Goal: Task Accomplishment & Management: Manage account settings

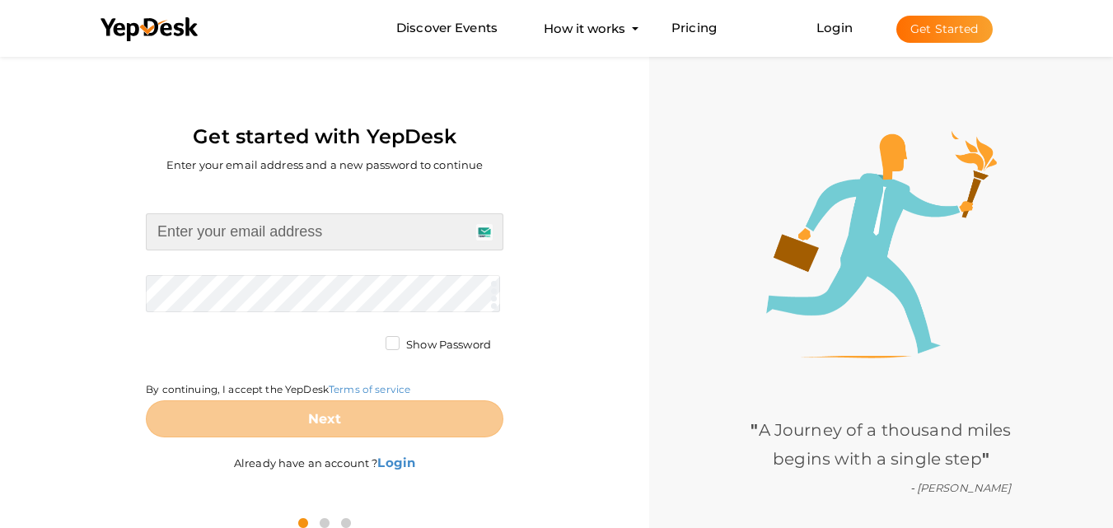
click at [216, 232] on input at bounding box center [324, 231] width 357 height 37
type input "[EMAIL_ADDRESS][DOMAIN_NAME]"
click at [188, 294] on form "jashonroy739@gmail.com Required. Invalid email. Checking You already have a Yep…" at bounding box center [324, 325] width 357 height 224
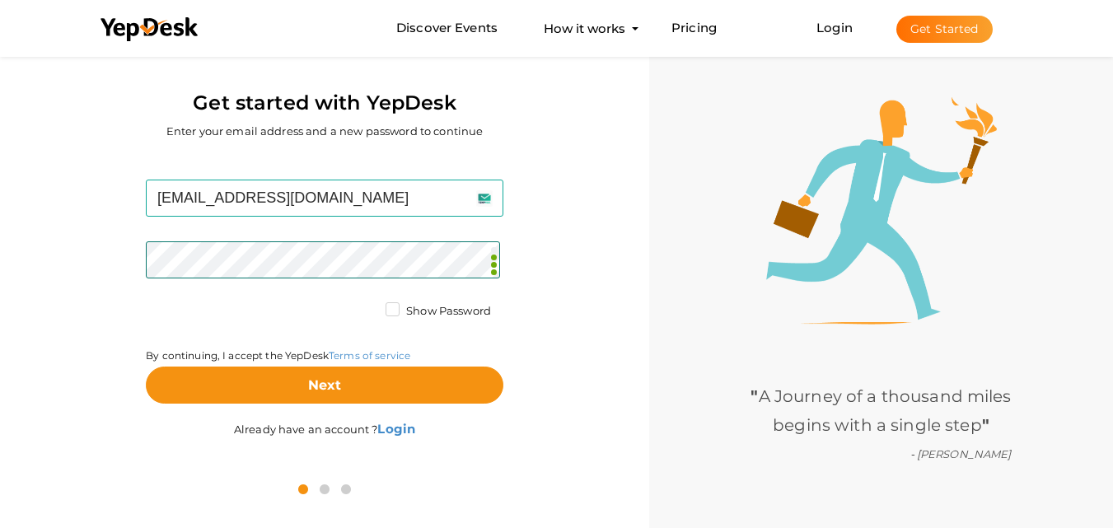
scroll to position [53, 0]
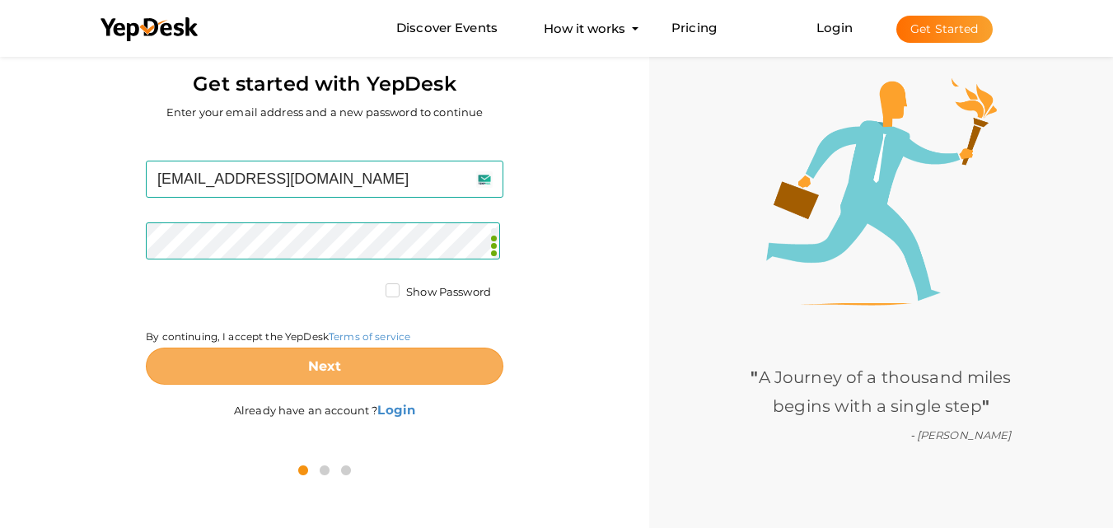
click at [318, 359] on b "Next" at bounding box center [325, 366] width 34 height 16
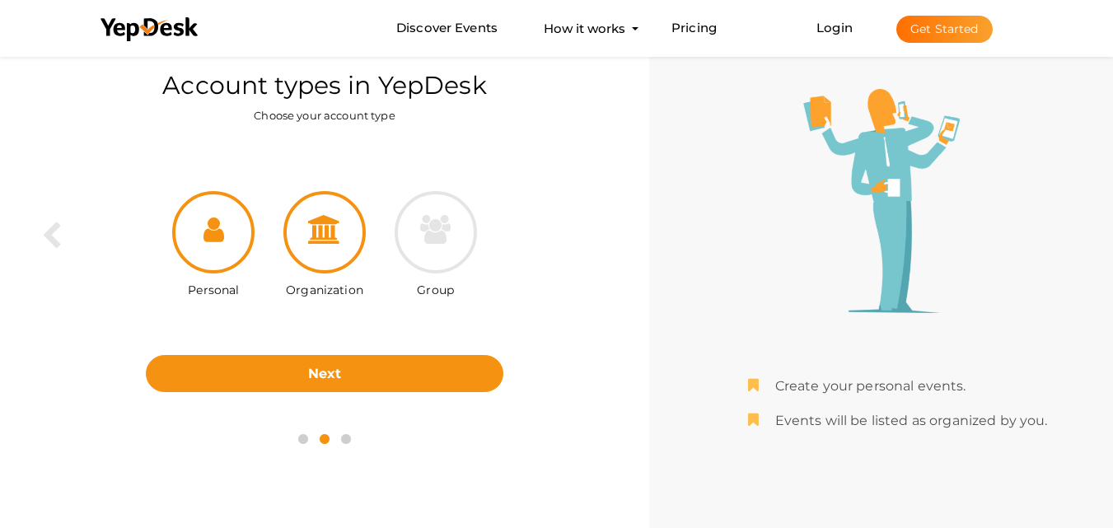
click at [328, 250] on div at bounding box center [324, 232] width 82 height 82
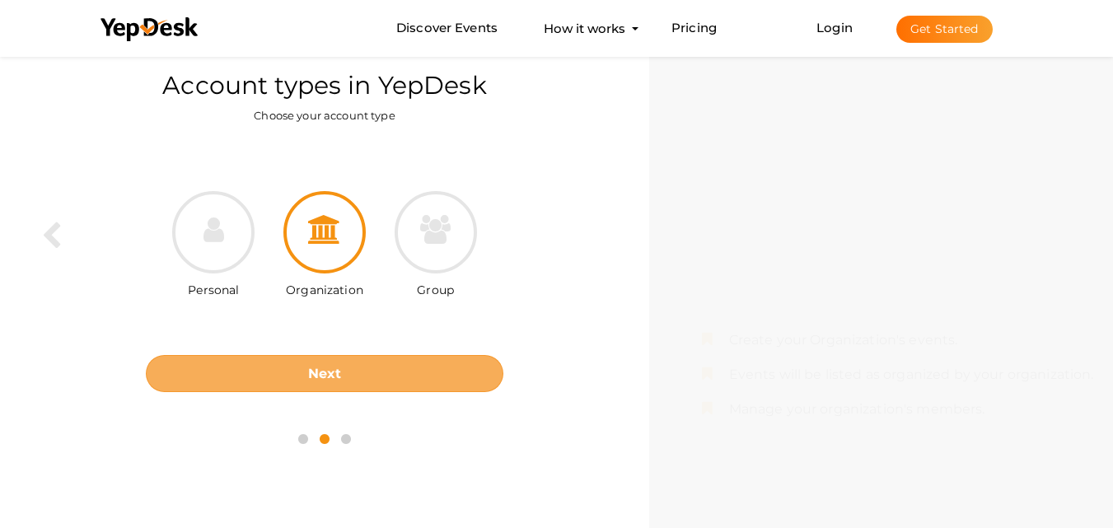
click at [346, 370] on button "Next" at bounding box center [324, 373] width 357 height 37
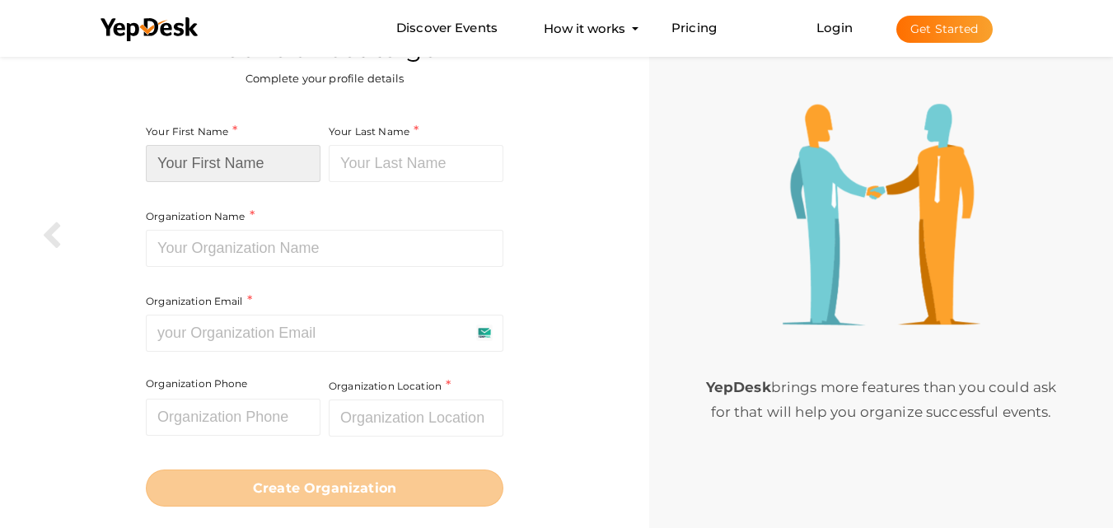
click at [250, 158] on input at bounding box center [233, 163] width 175 height 37
type input "Jason"
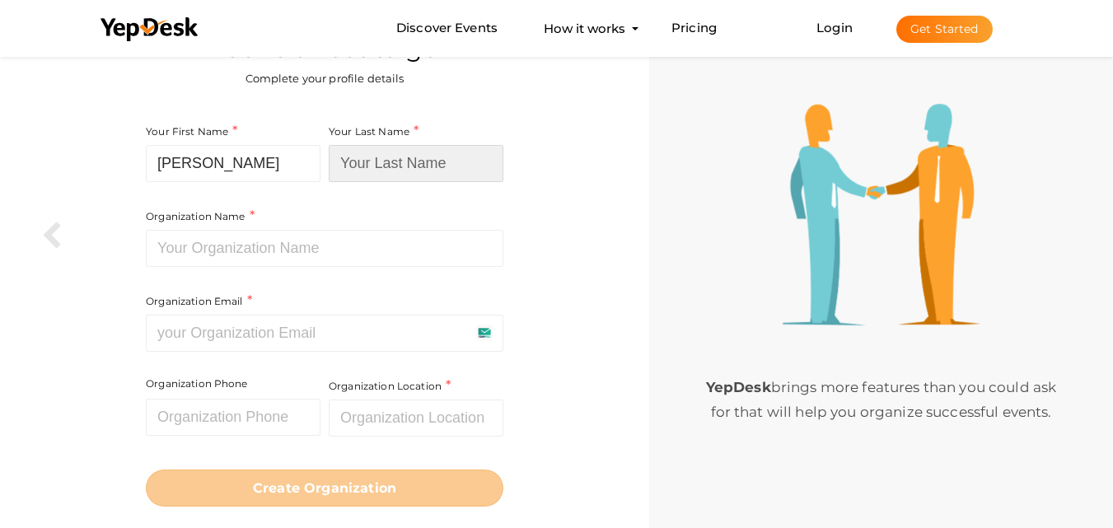
type input "Roy"
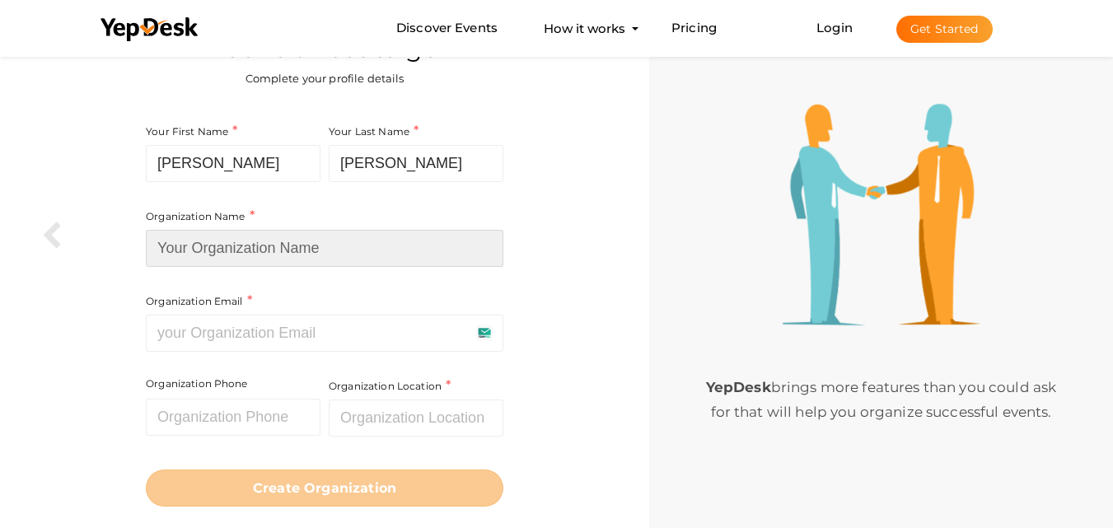
type input "Thesis Binding [GEOGRAPHIC_DATA]"
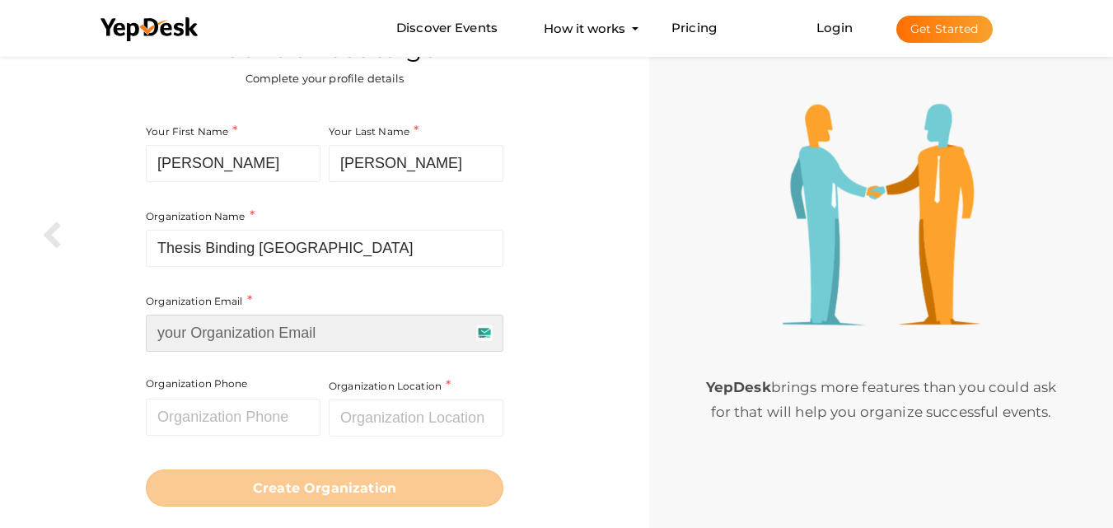
type input "[EMAIL_ADDRESS][DOMAIN_NAME]"
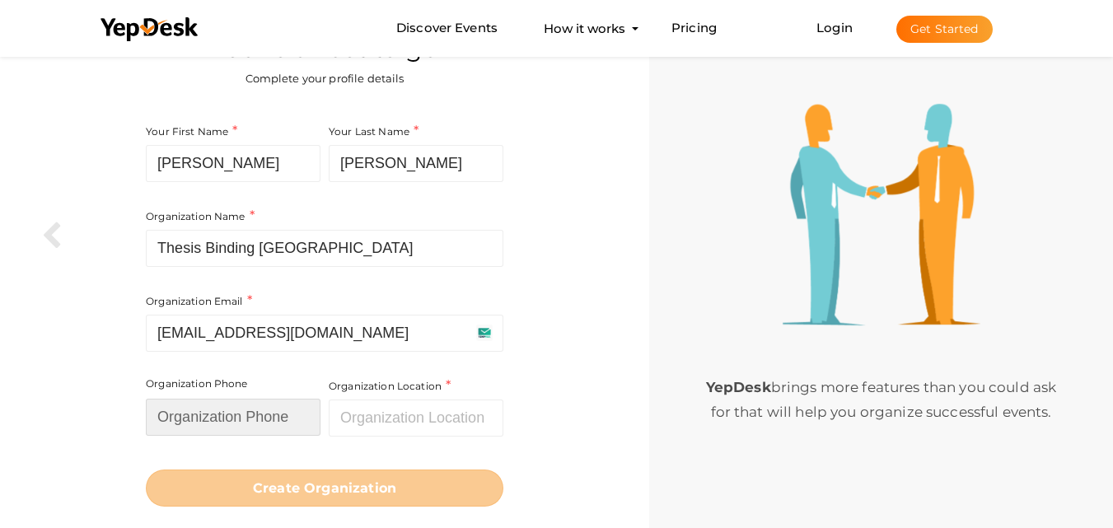
type input "0562906253"
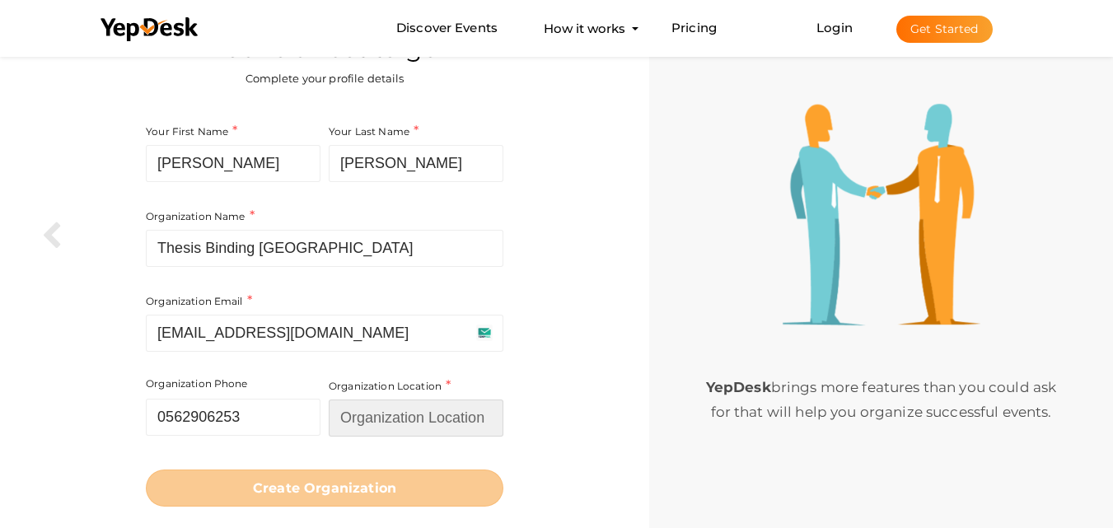
type input "[GEOGRAPHIC_DATA]"
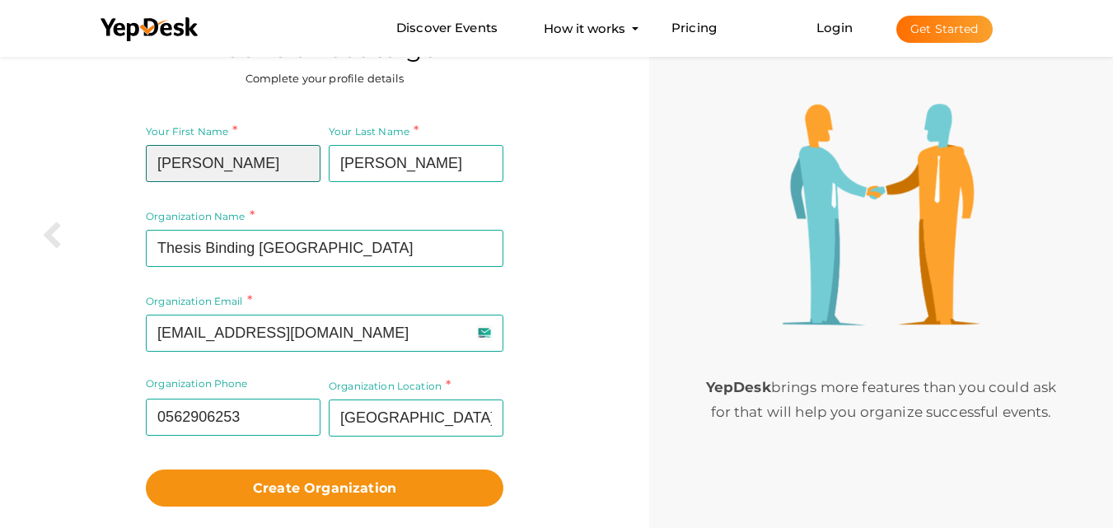
scroll to position [93, 0]
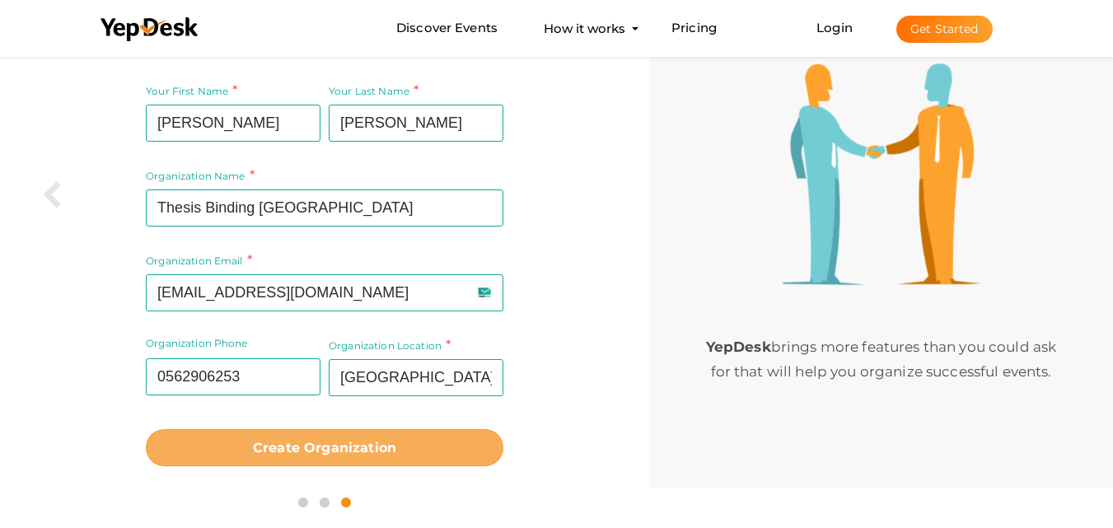
click at [337, 448] on b "Create Organization" at bounding box center [324, 448] width 143 height 16
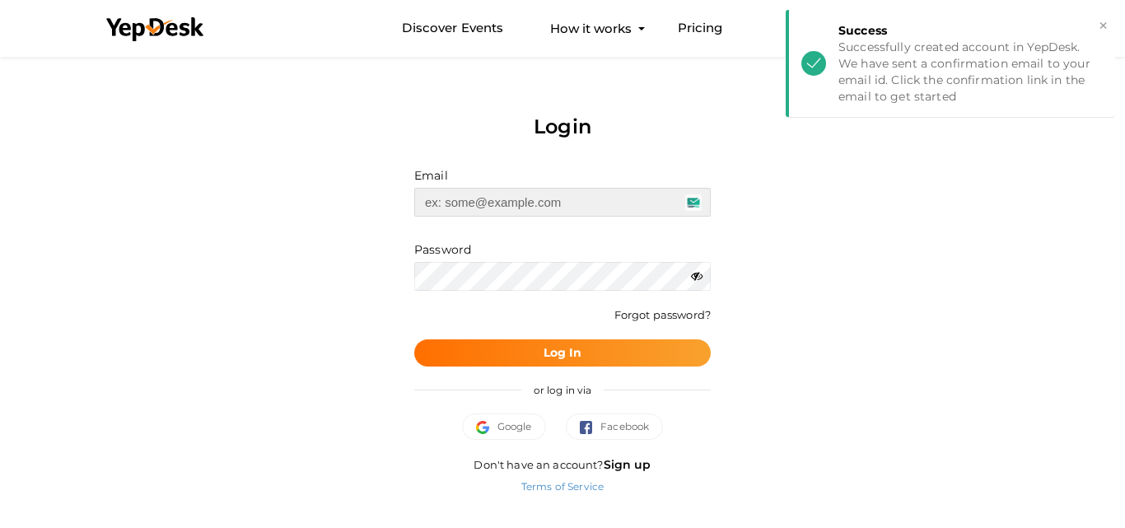
type input "[EMAIL_ADDRESS][DOMAIN_NAME]"
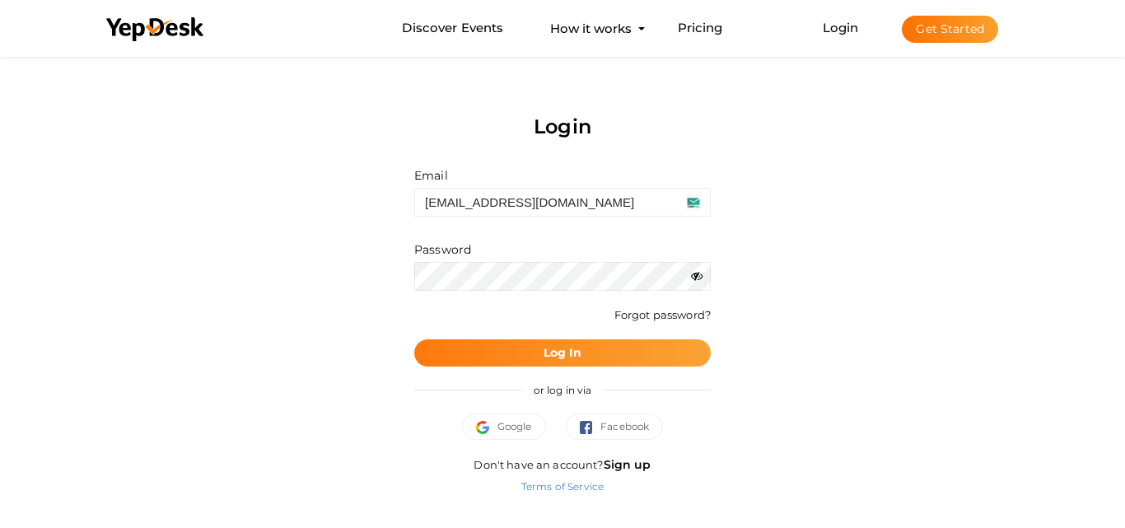
click at [557, 350] on b "Log In" at bounding box center [563, 352] width 39 height 15
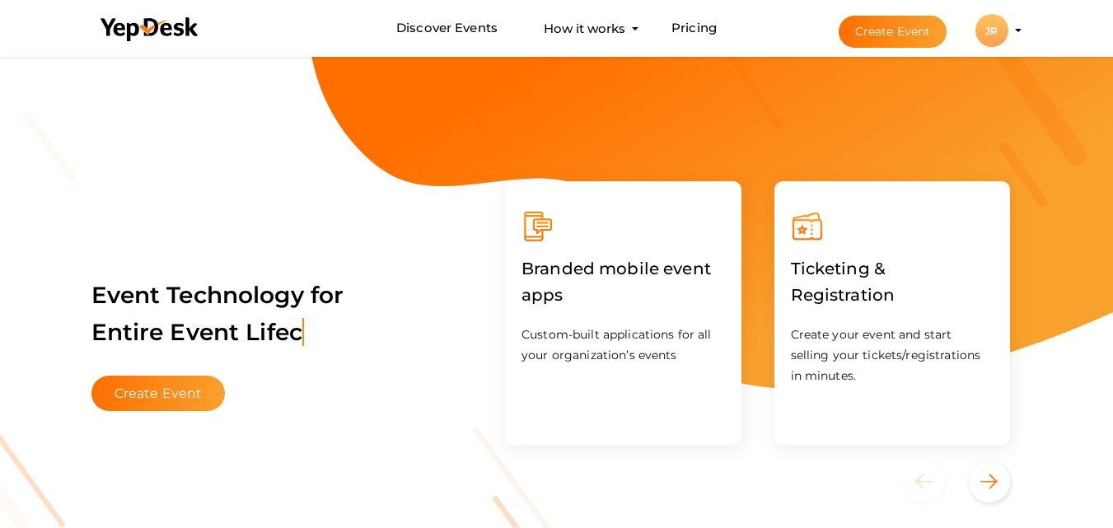
click at [1008, 30] on profile-pic "JR" at bounding box center [991, 31] width 33 height 12
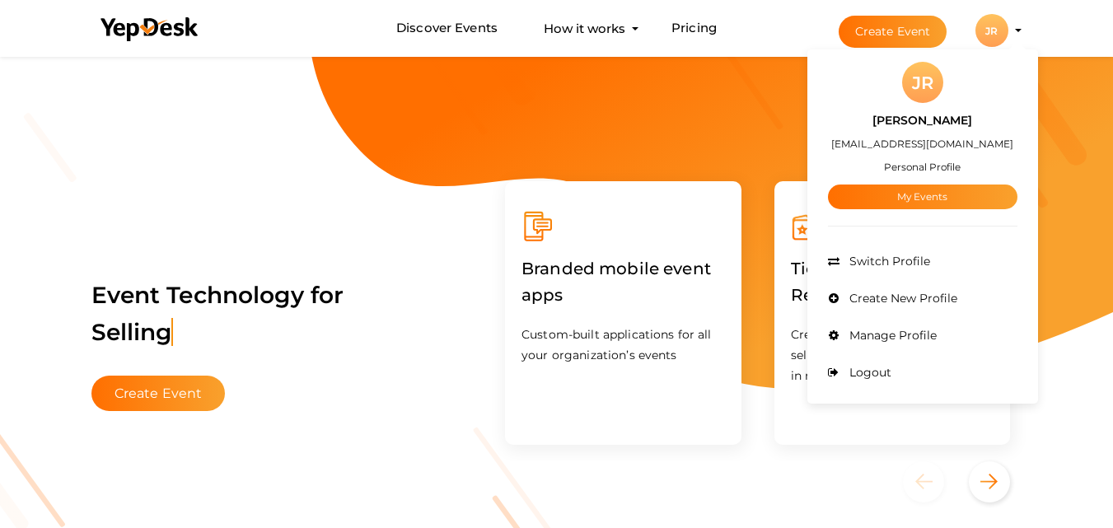
click at [919, 166] on small "Personal Profile" at bounding box center [922, 167] width 77 height 12
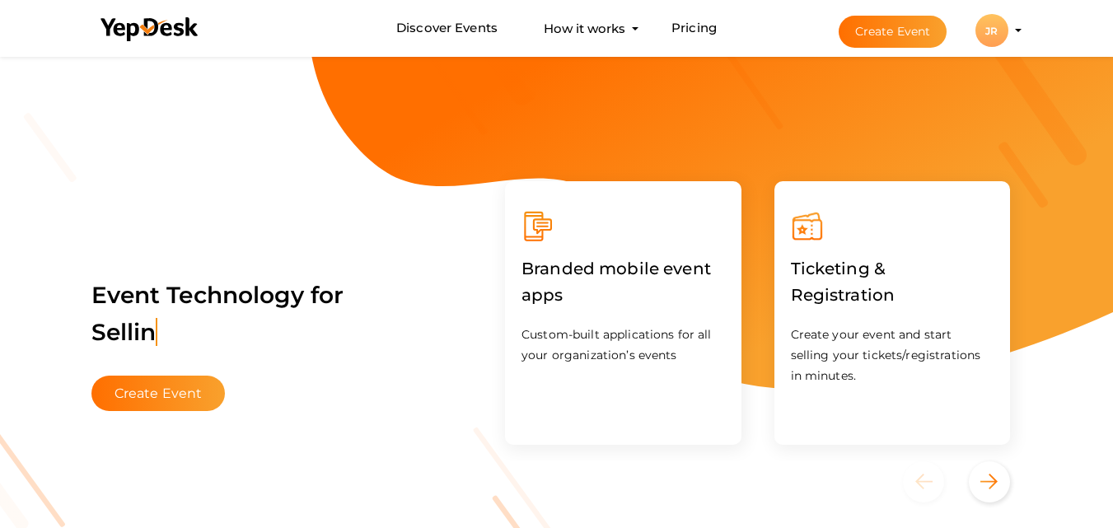
click at [993, 31] on div "JR" at bounding box center [991, 30] width 33 height 33
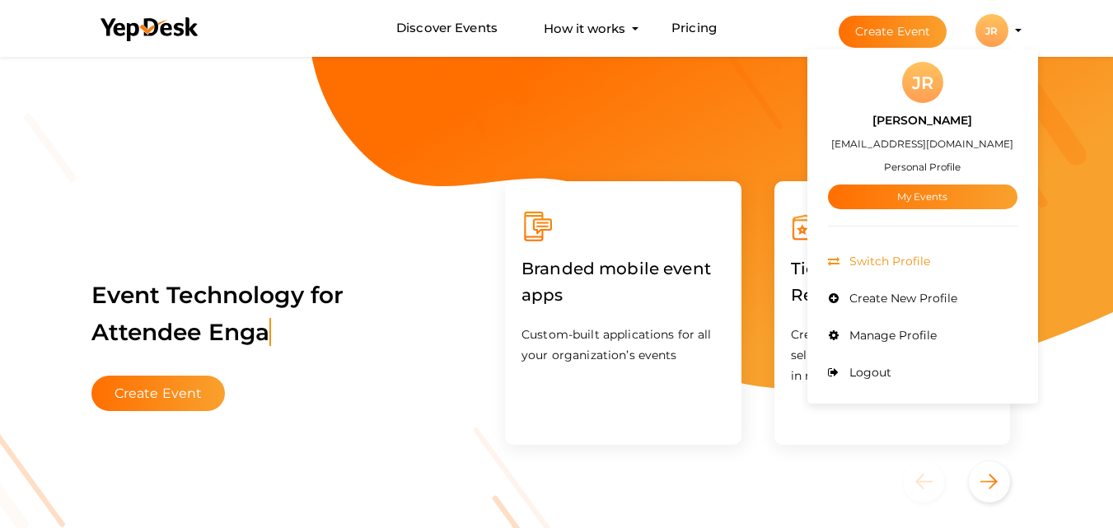
click at [871, 263] on span "Switch Profile" at bounding box center [887, 261] width 85 height 15
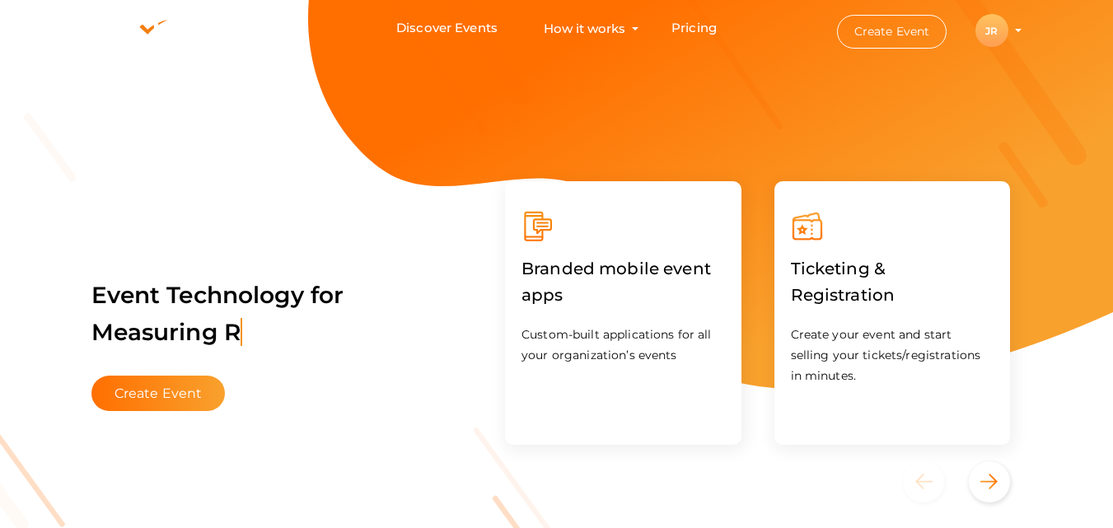
click at [1000, 33] on div "JR" at bounding box center [991, 30] width 33 height 33
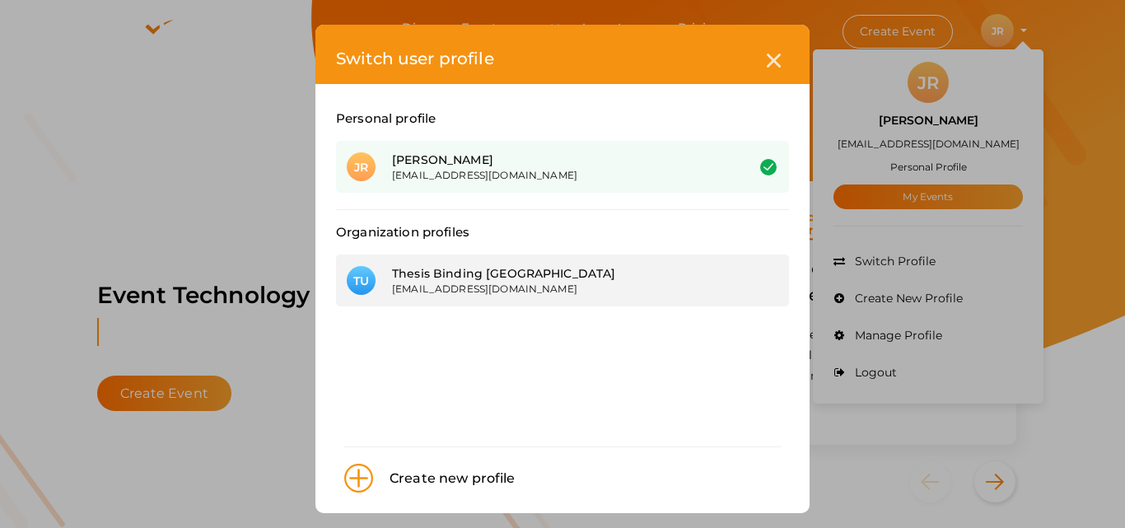
click at [442, 284] on div "[EMAIL_ADDRESS][DOMAIN_NAME]" at bounding box center [556, 289] width 329 height 14
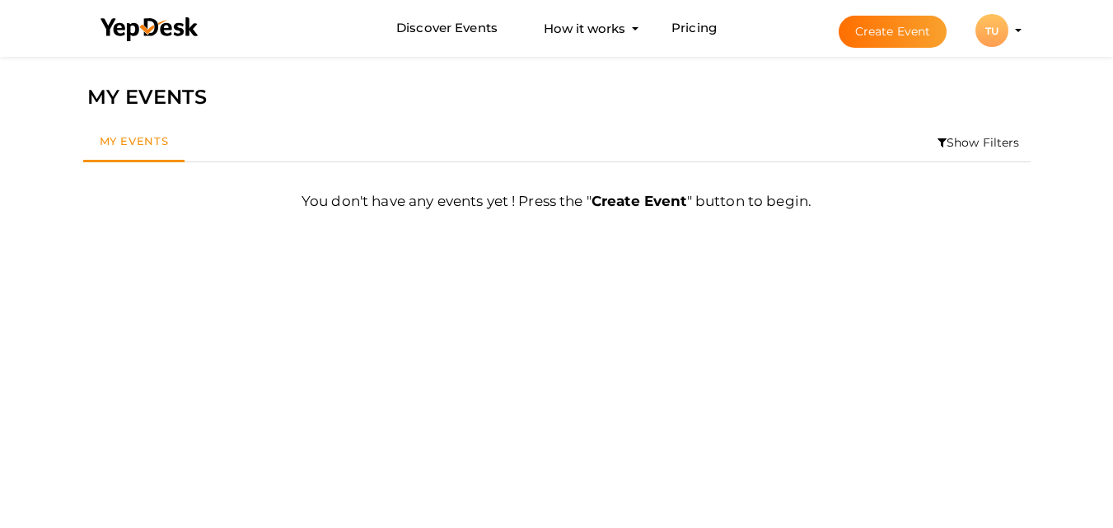
click at [1008, 31] on profile-pic "TU" at bounding box center [991, 31] width 33 height 12
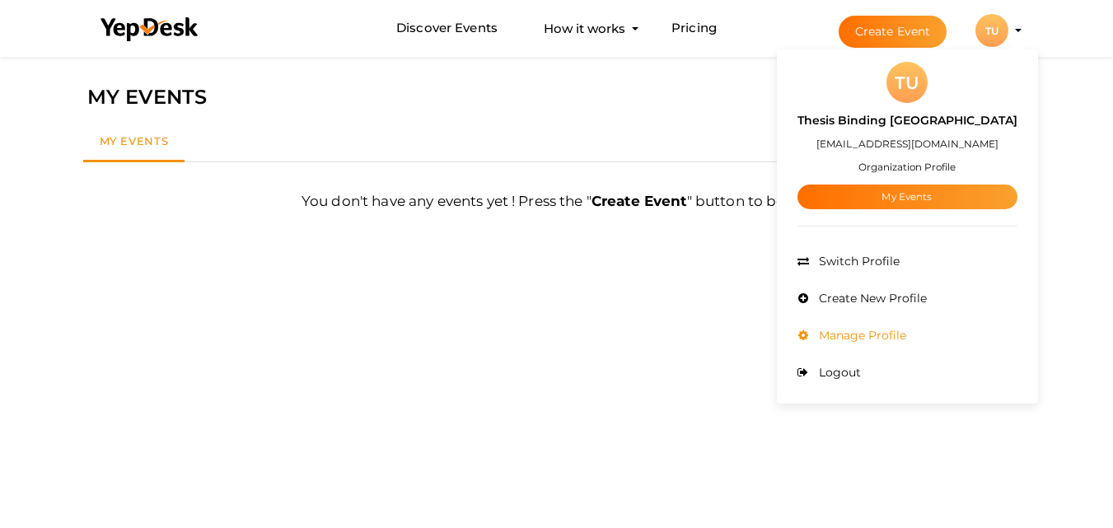
click at [906, 332] on span "Manage Profile" at bounding box center [860, 335] width 91 height 15
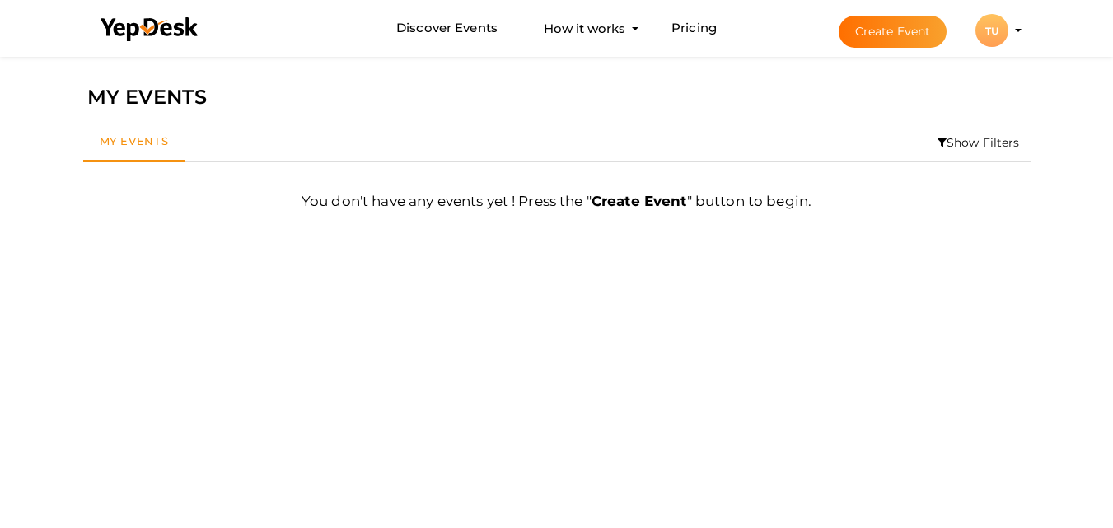
scroll to position [53, 0]
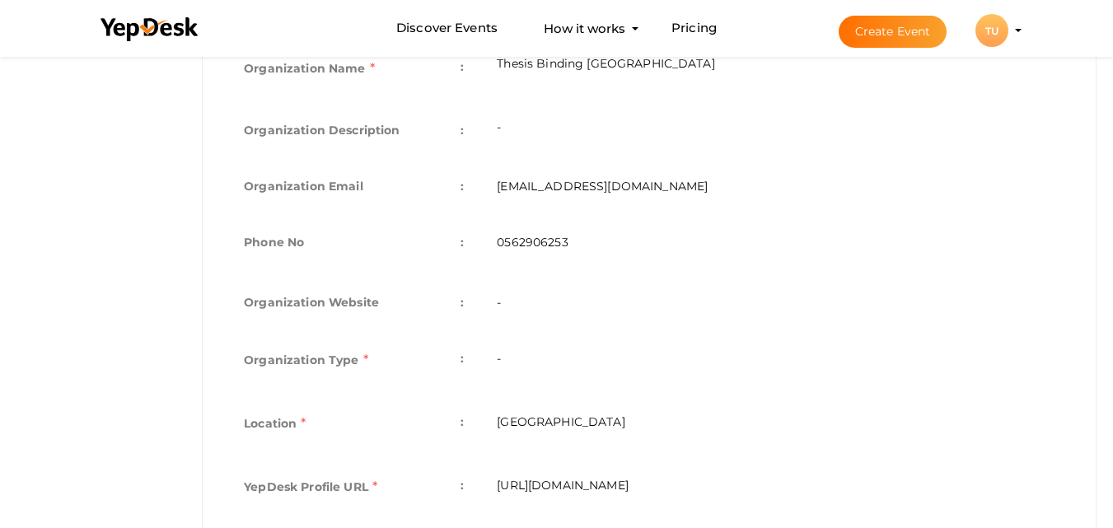
scroll to position [409, 0]
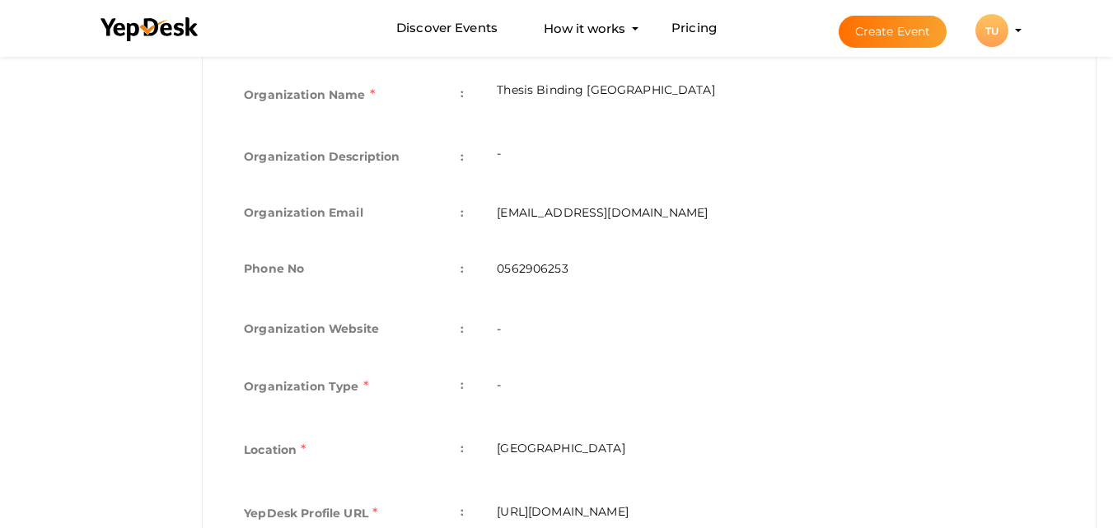
click at [561, 315] on td "-" at bounding box center [775, 329] width 591 height 56
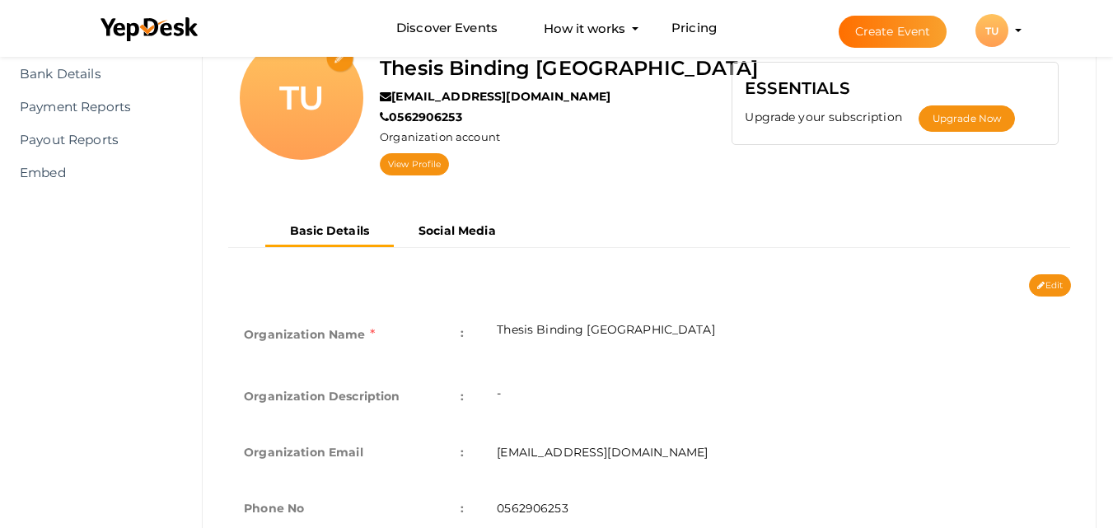
scroll to position [161, 0]
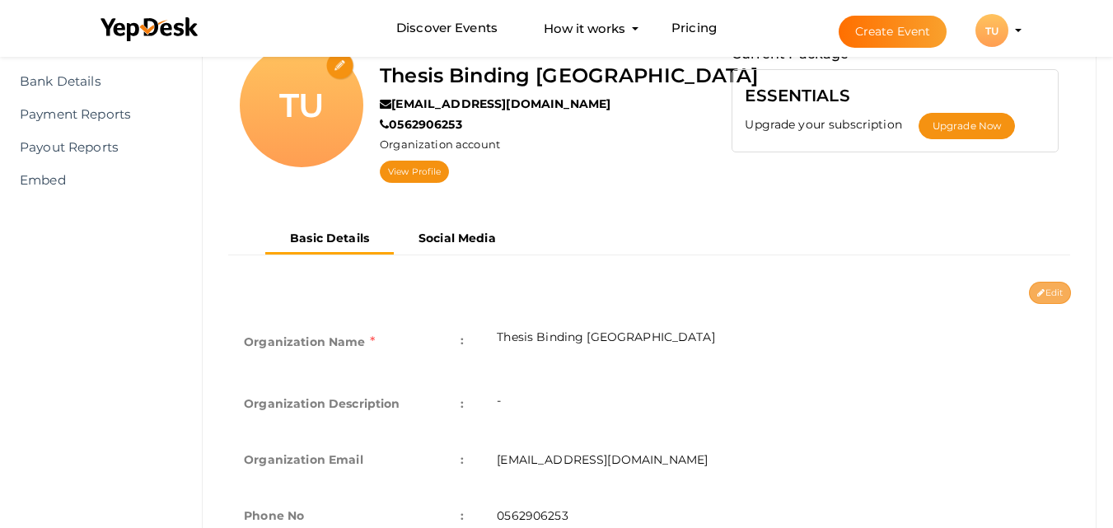
click at [1038, 291] on icon at bounding box center [1040, 293] width 7 height 9
type input "Thesis Binding [GEOGRAPHIC_DATA]"
type input "[EMAIL_ADDRESS][DOMAIN_NAME]"
type input "0562906253"
select select "9"
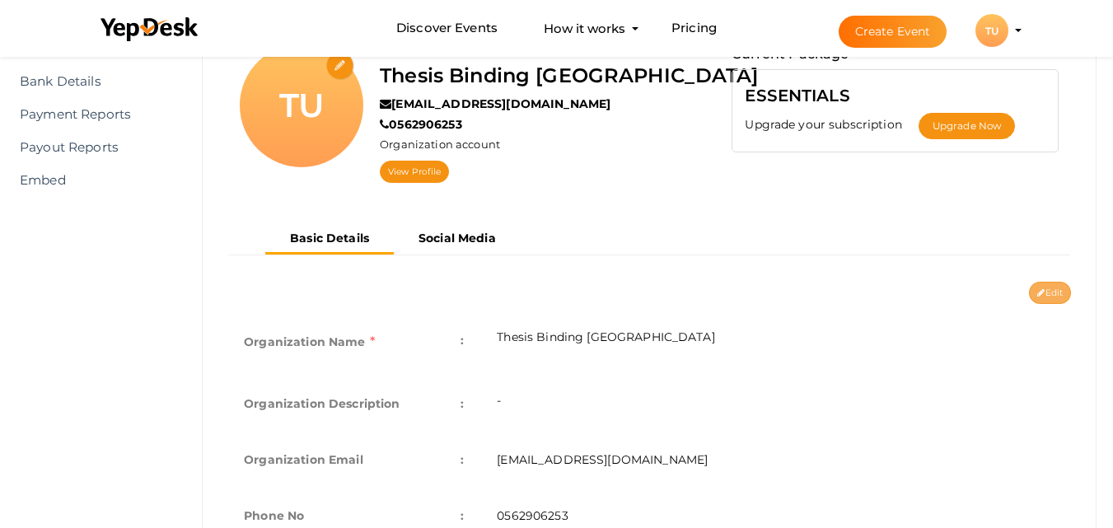
type input "[GEOGRAPHIC_DATA]"
type input "thesis-binding-[GEOGRAPHIC_DATA]"
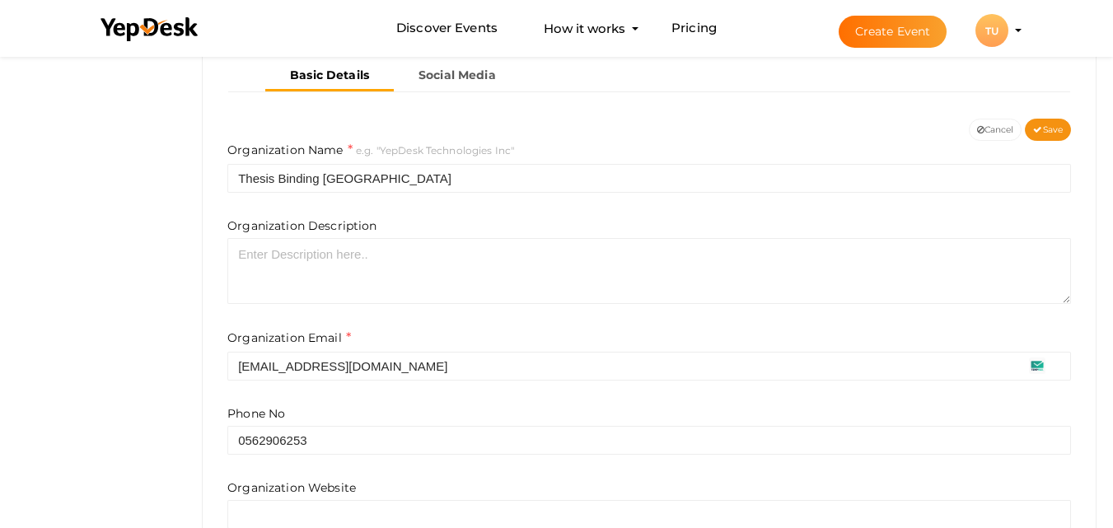
scroll to position [326, 0]
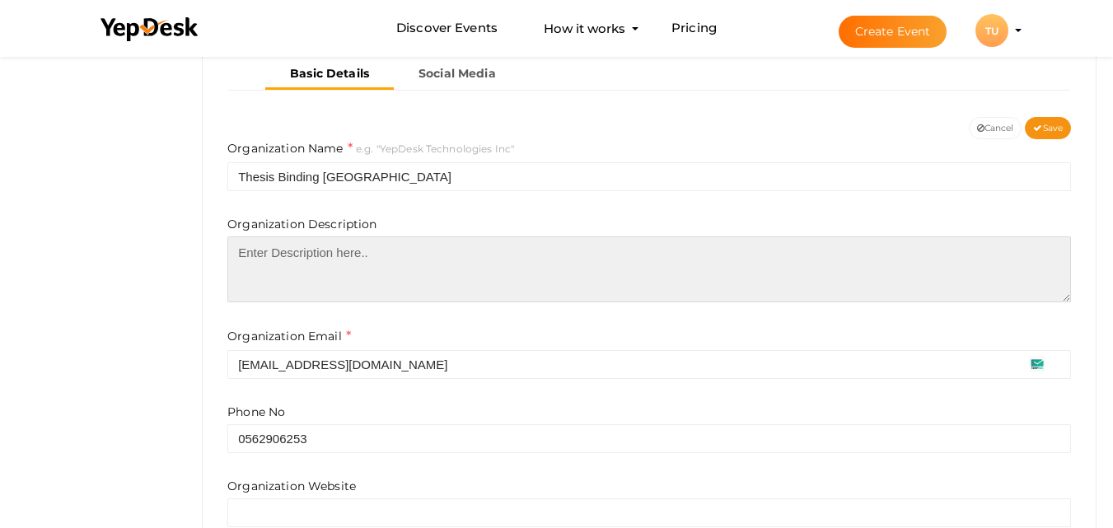
click at [357, 251] on textarea at bounding box center [648, 269] width 843 height 66
click at [379, 259] on textarea at bounding box center [648, 269] width 843 height 66
click at [287, 258] on textarea at bounding box center [648, 269] width 843 height 66
paste textarea "<a rel="dofollow" href="[URL][DOMAIN_NAME]">PhD book binding</a> [url=https://[…"
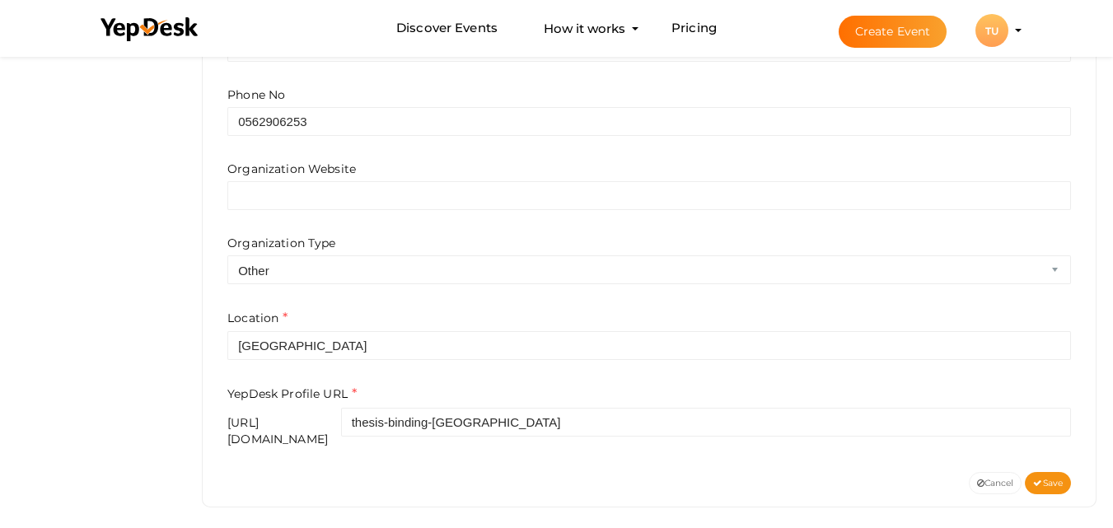
scroll to position [645, 0]
type textarea "<a rel="dofollow" href="[URL][DOMAIN_NAME]">PhD book binding</a> [url=https://[…"
click at [1040, 476] on span "Save" at bounding box center [1048, 481] width 30 height 11
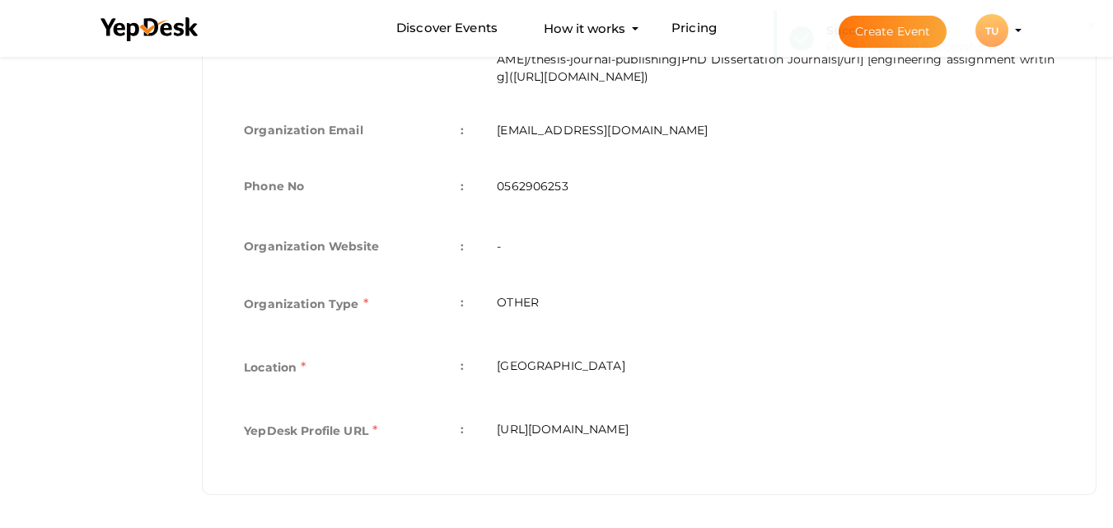
scroll to position [520, 0]
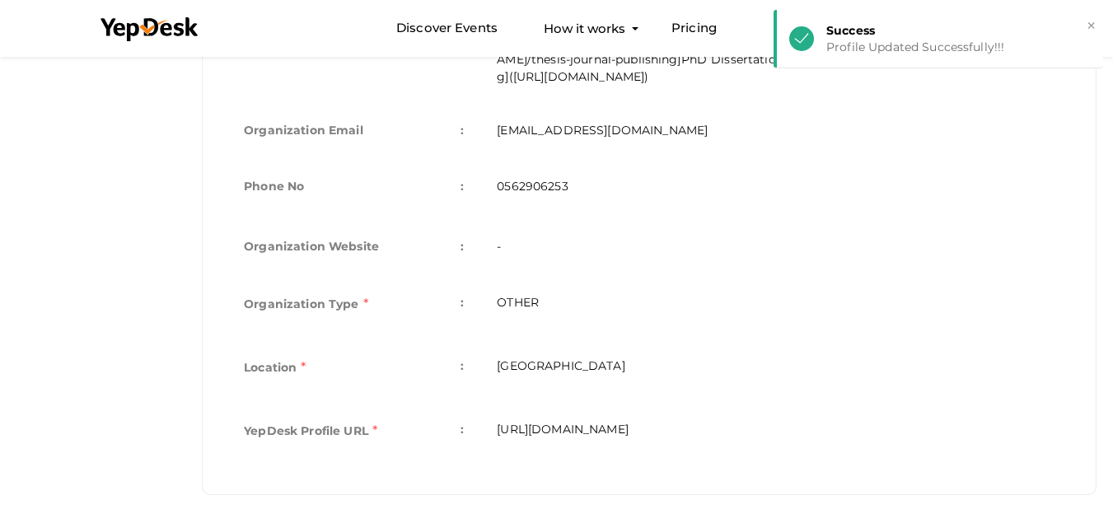
drag, startPoint x: 832, startPoint y: 432, endPoint x: 493, endPoint y: 432, distance: 338.5
click at [493, 432] on td "[URL][DOMAIN_NAME]" at bounding box center [775, 432] width 591 height 63
copy td "[URL][DOMAIN_NAME]"
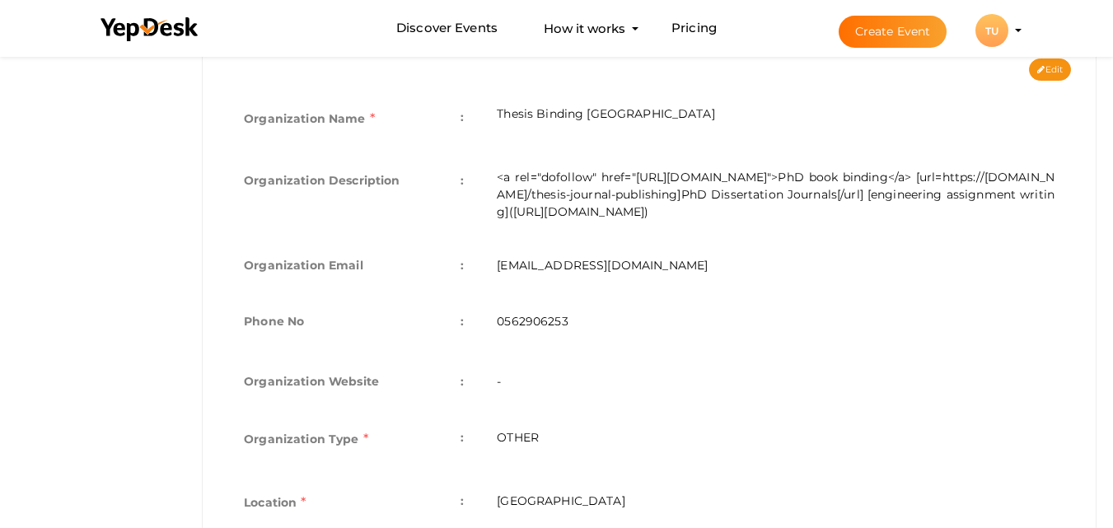
scroll to position [355, 0]
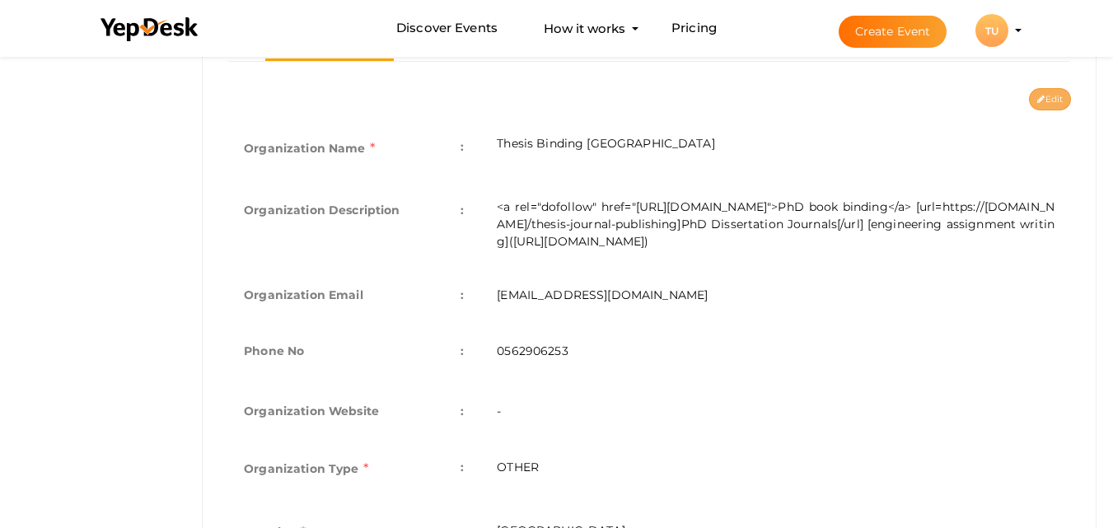
click at [1051, 98] on button "Edit" at bounding box center [1050, 99] width 42 height 22
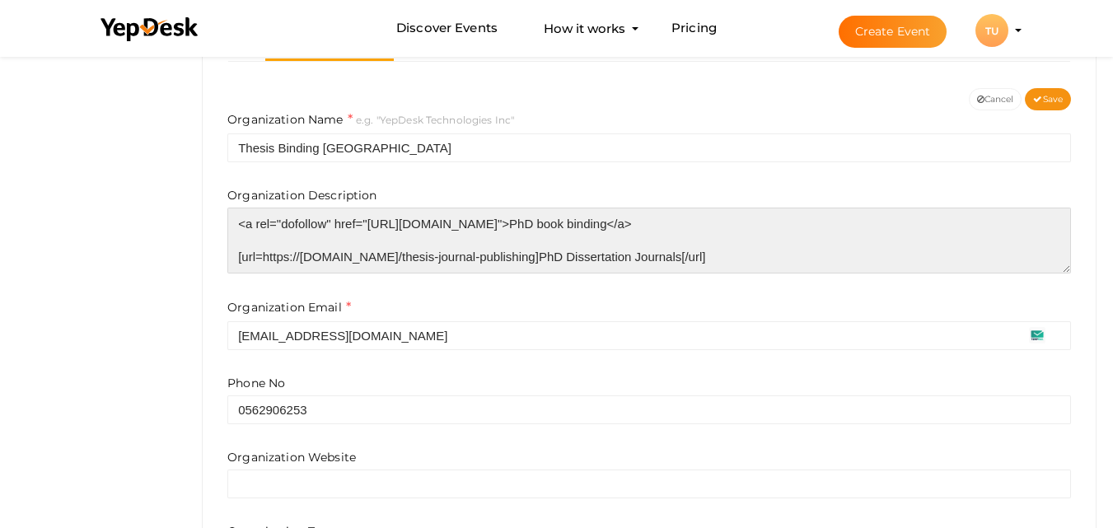
scroll to position [33, 0]
drag, startPoint x: 237, startPoint y: 219, endPoint x: 818, endPoint y: 278, distance: 583.6
click at [818, 278] on div "Organization Name e.g. "YepDesk Technologies Inc" Thesis Binding [GEOGRAPHIC_DA…" at bounding box center [648, 230] width 843 height 240
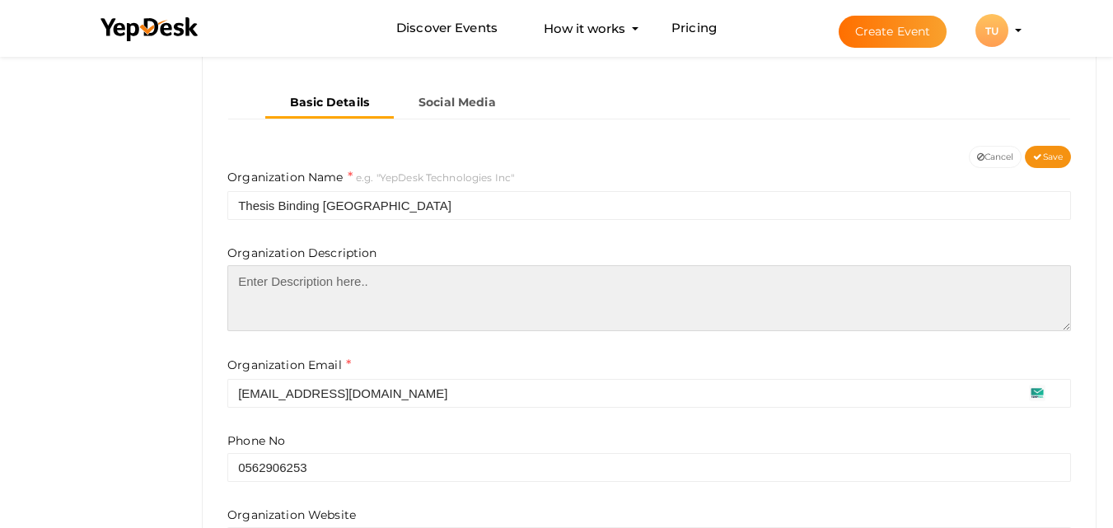
scroll to position [273, 0]
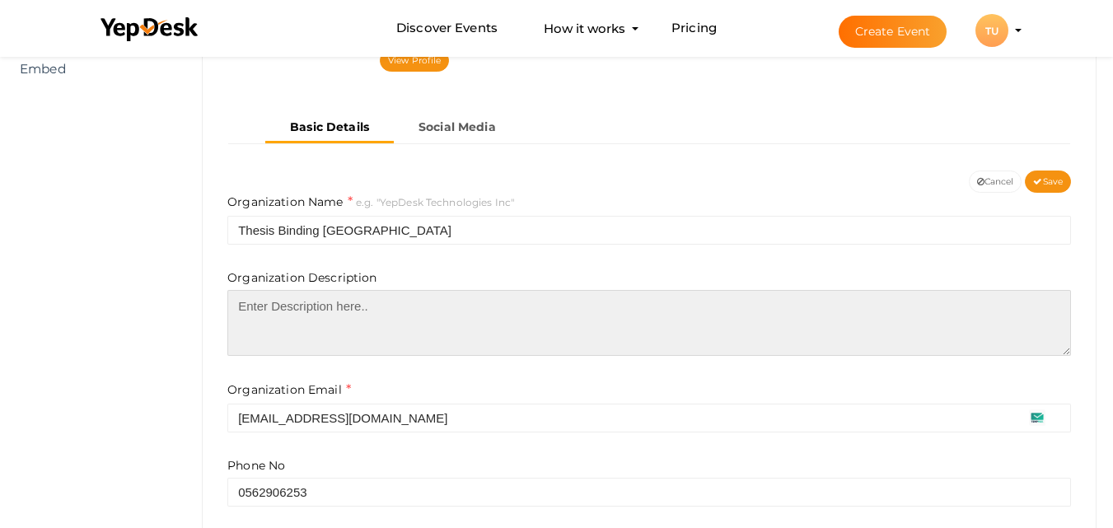
click at [320, 316] on textarea at bounding box center [648, 323] width 843 height 66
paste textarea "The UAE's go-to resource for academic success is [DOMAIN_NAME]. We provide a fu…"
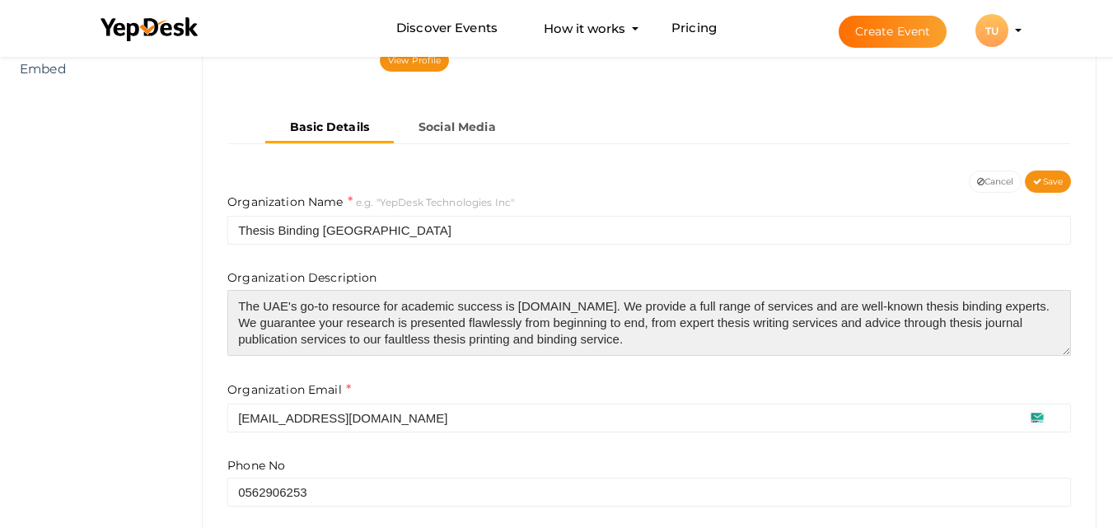
drag, startPoint x: 720, startPoint y: 320, endPoint x: 794, endPoint y: 324, distance: 74.2
click at [794, 324] on textarea "The UAE's go-to resource for academic success is [DOMAIN_NAME]. We provide a fu…" at bounding box center [648, 323] width 843 height 66
drag, startPoint x: 716, startPoint y: 323, endPoint x: 789, endPoint y: 324, distance: 73.3
click at [789, 324] on textarea "The UAE's go-to resource for academic success is [DOMAIN_NAME]. We provide a fu…" at bounding box center [648, 323] width 843 height 66
paste textarea "<a rel="dofollow" href="[URL][DOMAIN_NAME]">thesis writing help in [GEOGRAPHIC_…"
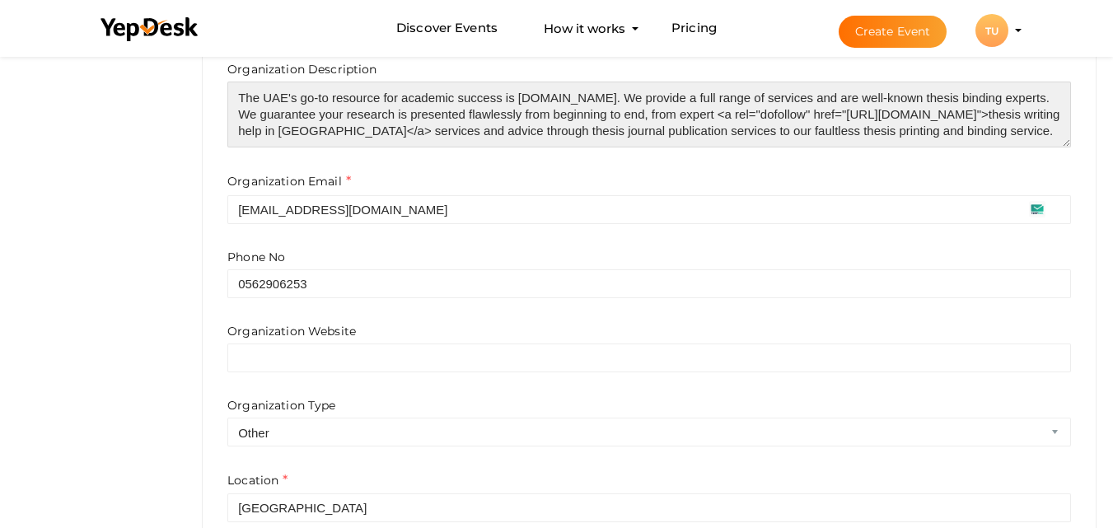
scroll to position [480, 0]
type textarea "The UAE's go-to resource for academic success is [DOMAIN_NAME]. We provide a fu…"
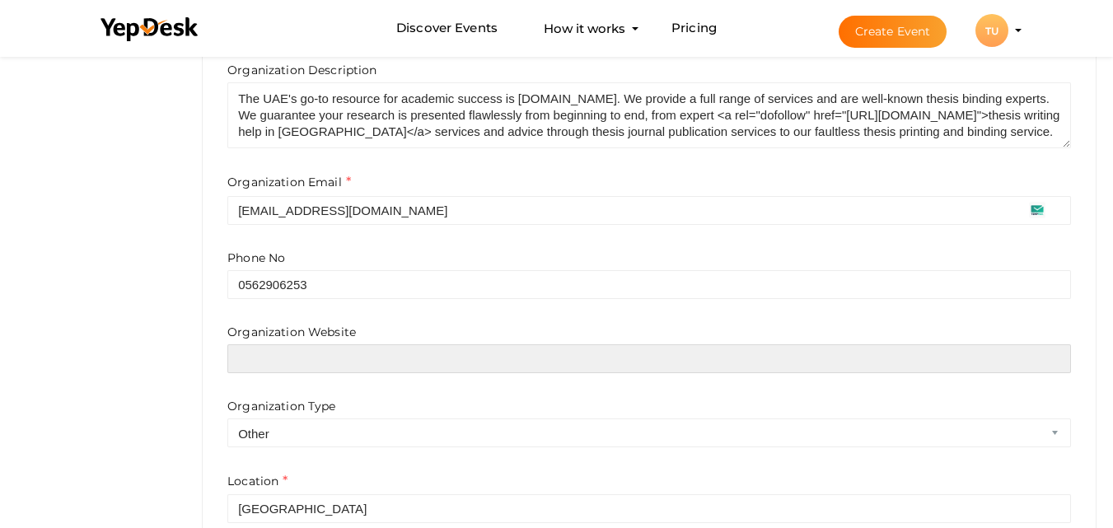
click at [337, 362] on input "text" at bounding box center [648, 358] width 843 height 29
paste input "[URL][DOMAIN_NAME]"
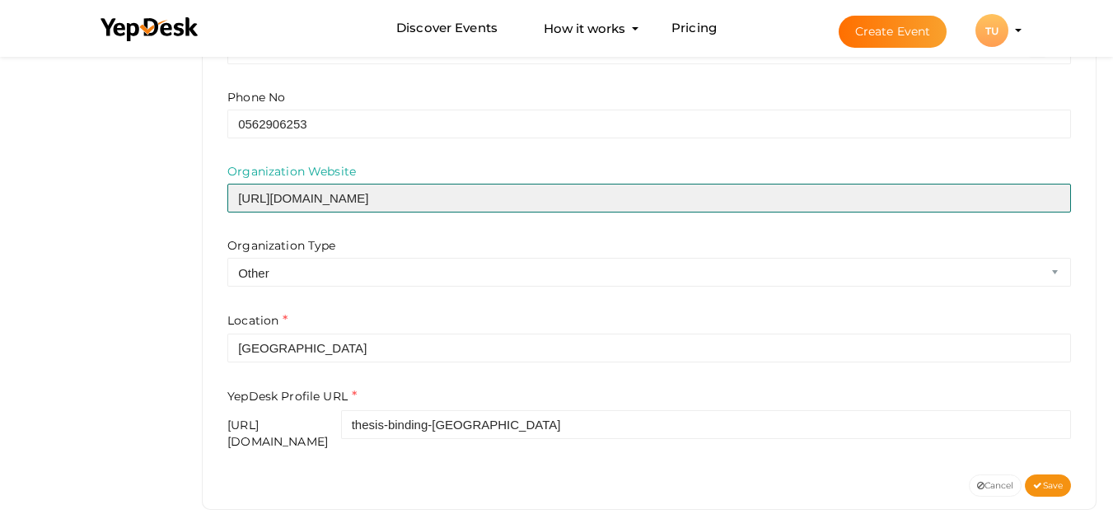
scroll to position [645, 0]
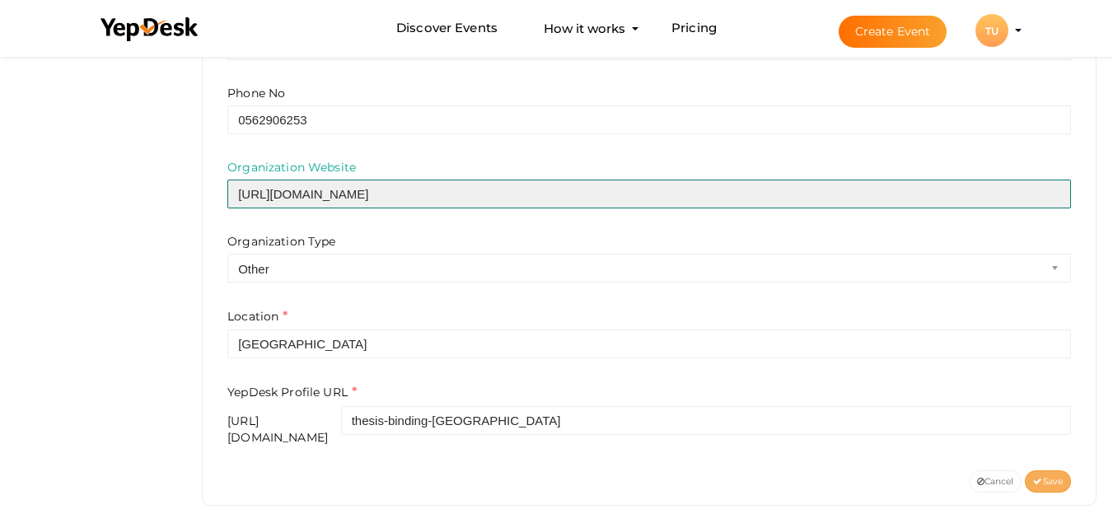
type input "[URL][DOMAIN_NAME]"
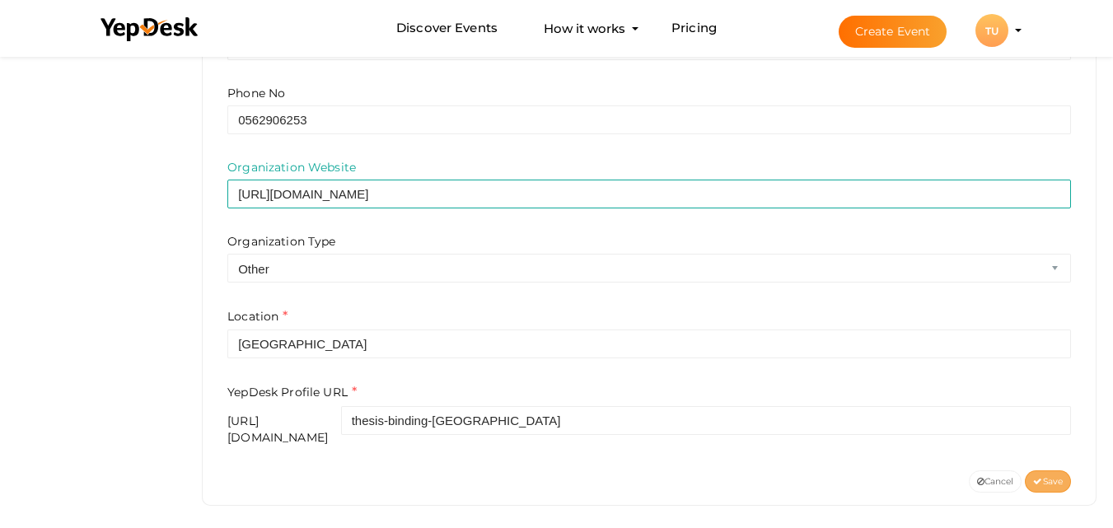
click at [1039, 478] on icon at bounding box center [1037, 482] width 9 height 9
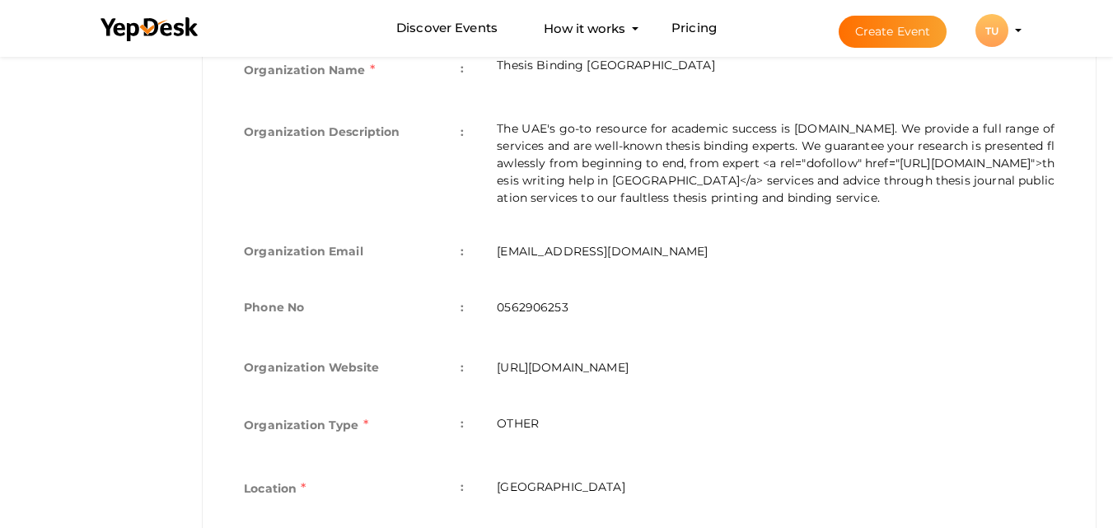
scroll to position [554, 0]
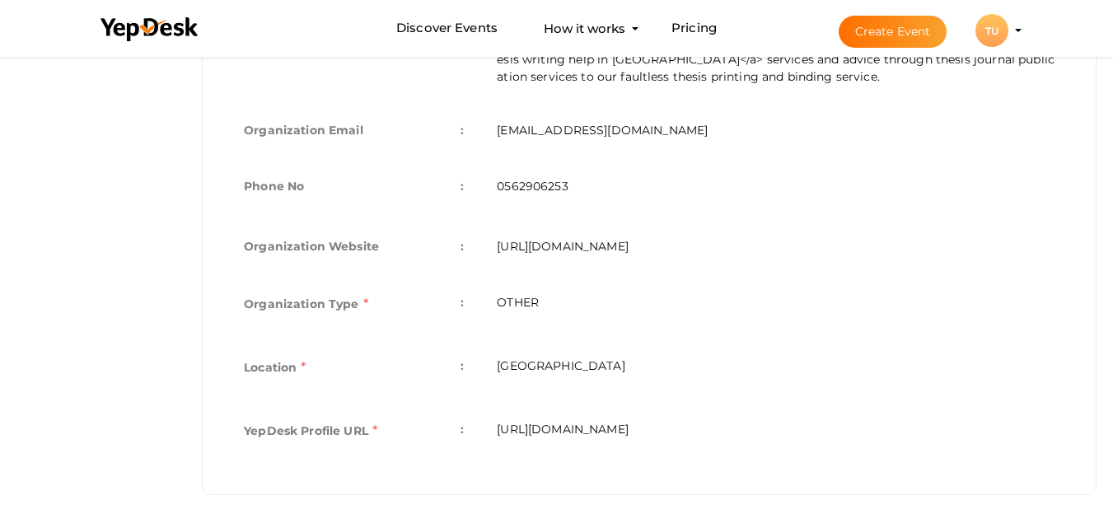
drag, startPoint x: 820, startPoint y: 428, endPoint x: 494, endPoint y: 423, distance: 325.4
click at [494, 423] on td "[URL][DOMAIN_NAME]" at bounding box center [775, 432] width 591 height 63
copy td "[URL][DOMAIN_NAME]"
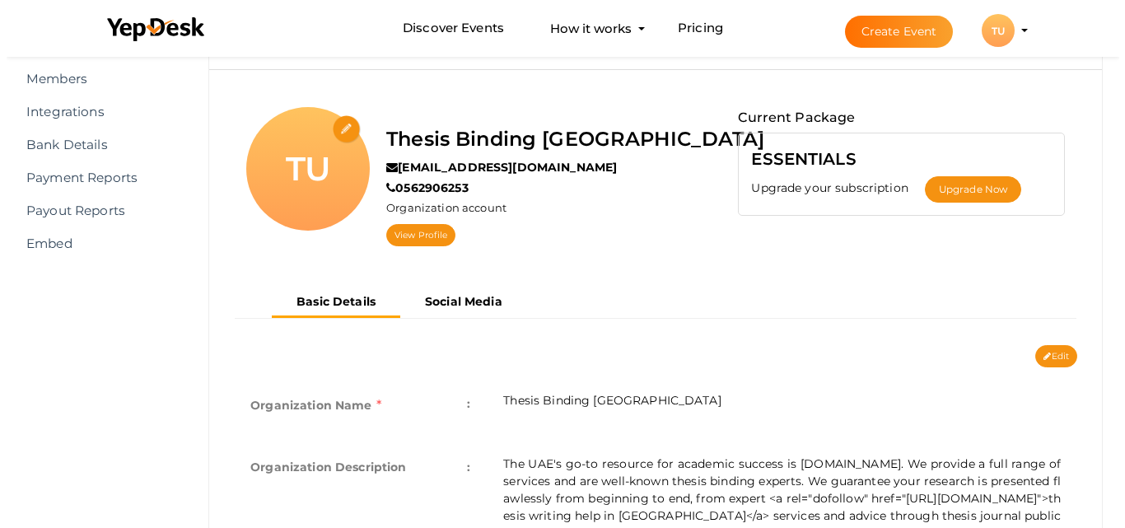
scroll to position [60, 0]
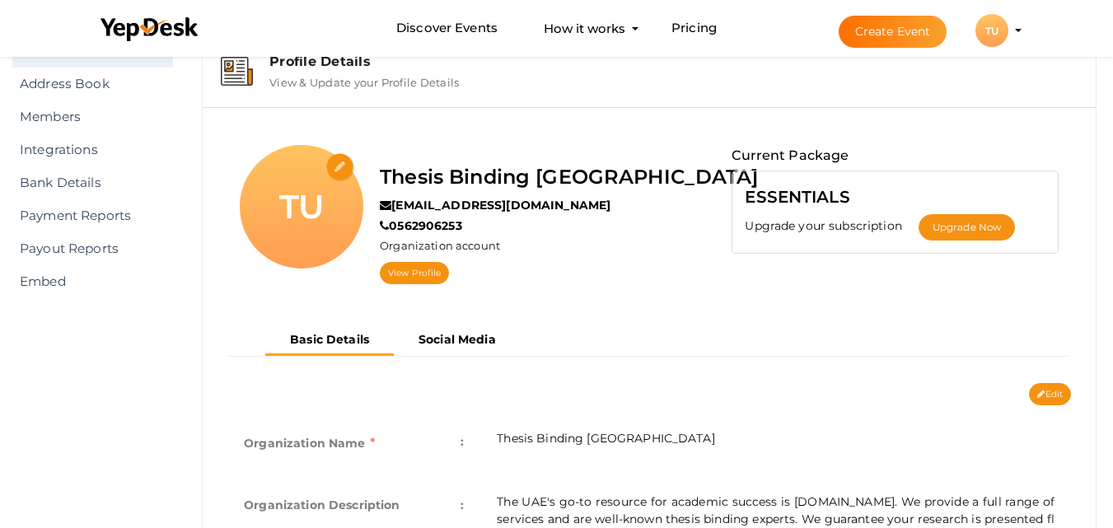
click at [344, 170] on input "file" at bounding box center [340, 167] width 29 height 29
type input "C:\fakepath\Thesis-binding (1).png"
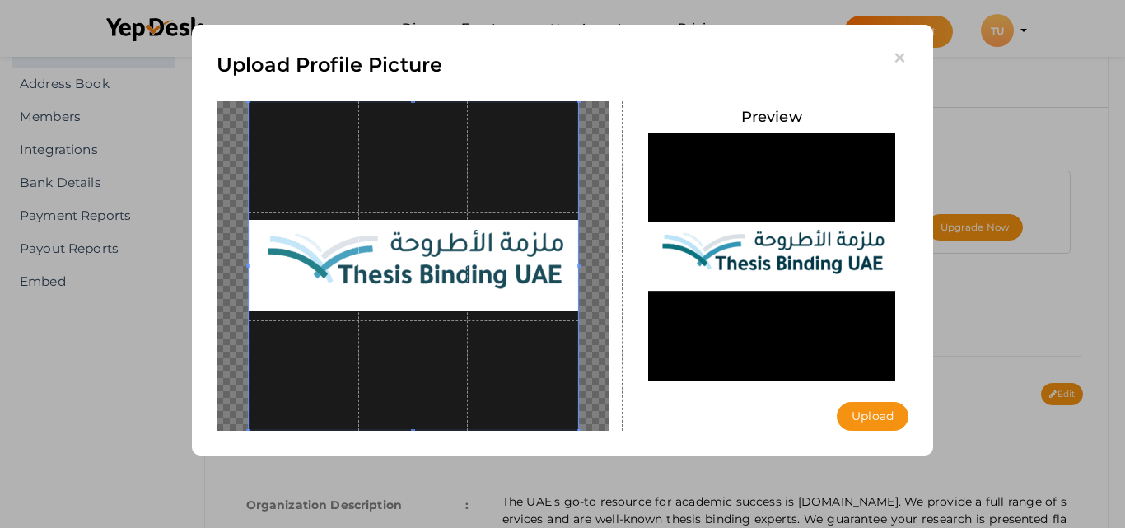
click at [874, 416] on button "Upload" at bounding box center [873, 416] width 72 height 29
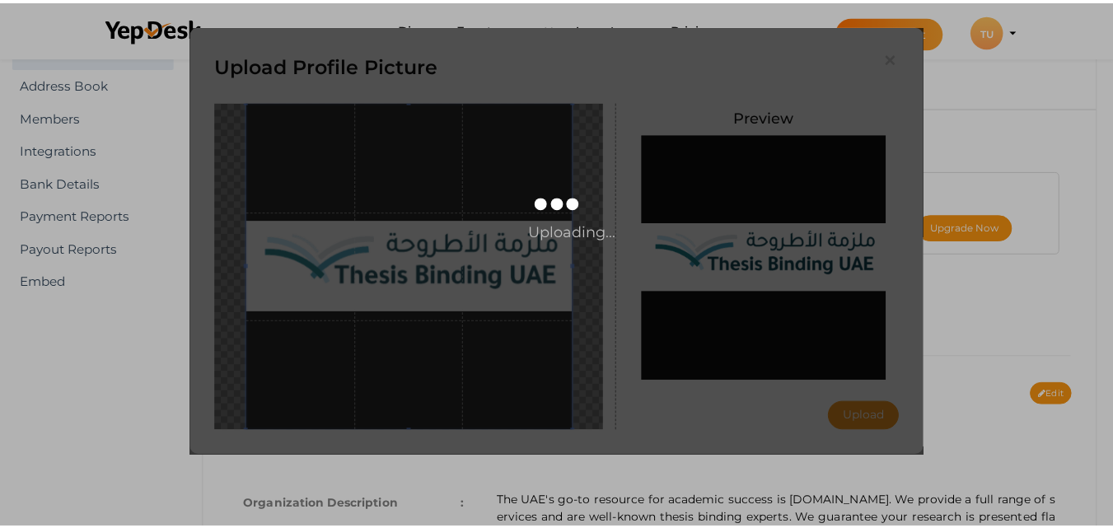
scroll to position [0, 0]
